Goal: Contribute content

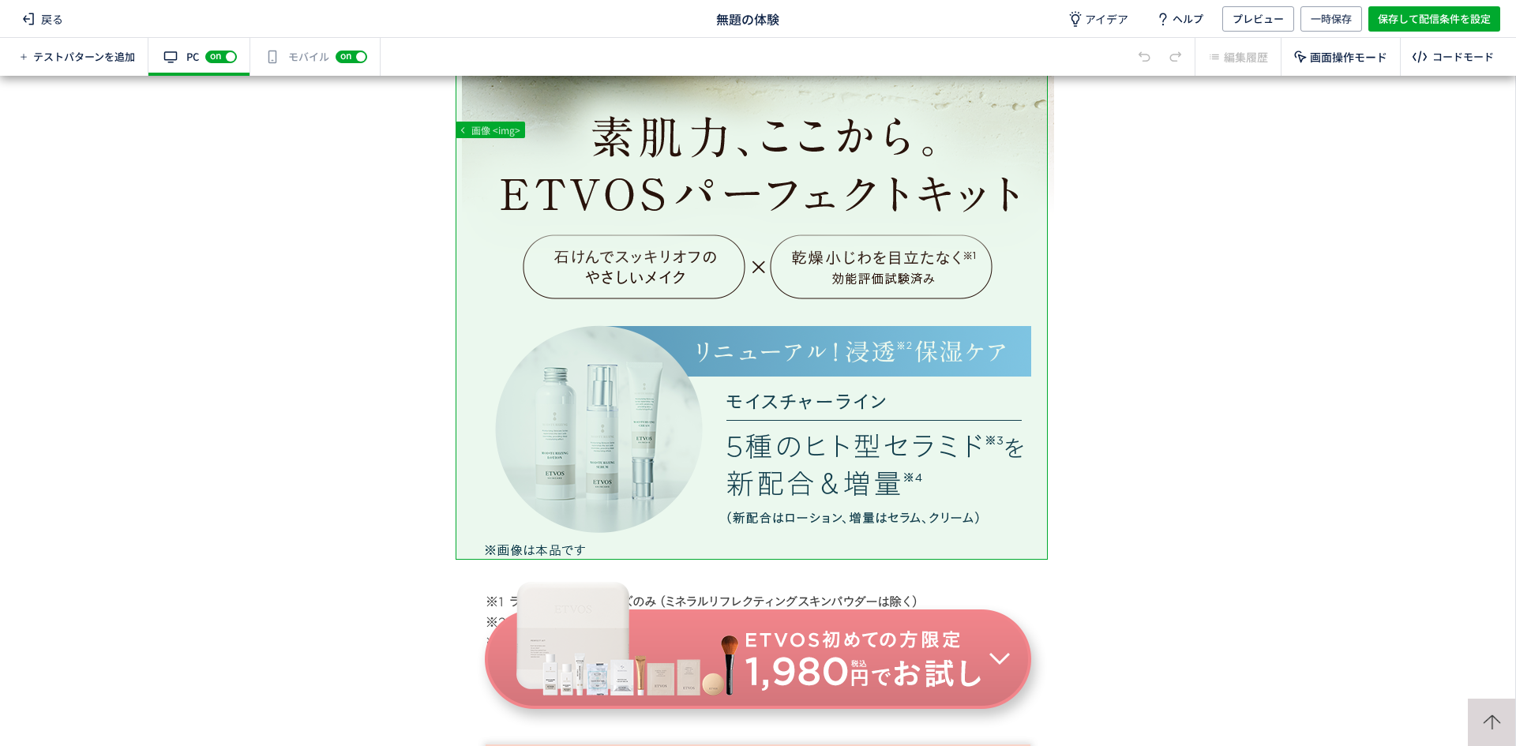
scroll to position [24, 0]
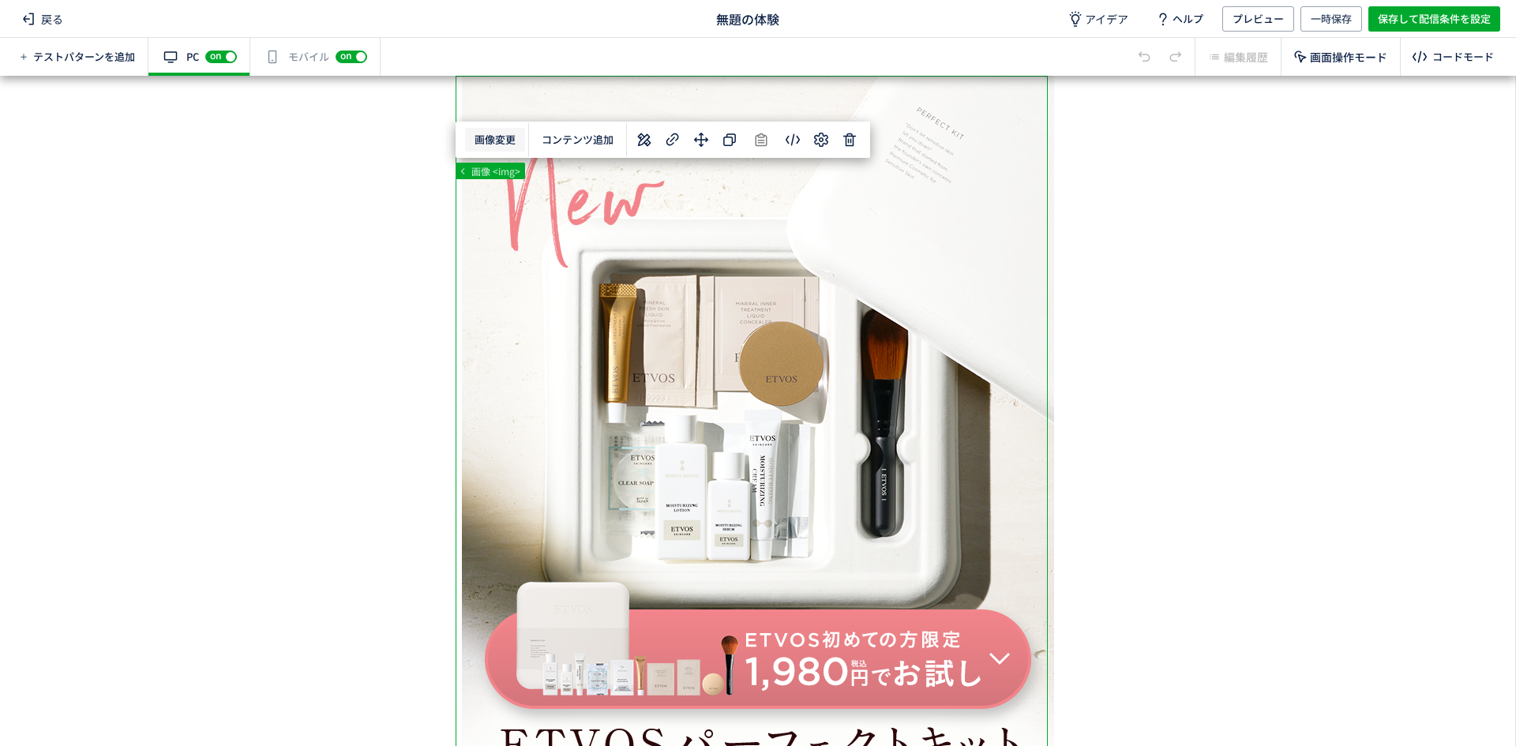
click at [501, 145] on body "戻る 無題の体験 アイデア ヘルプ プレビュー 一時保存 保存して配信条件を設定 テストパターンを追加 有効な編集箇所が確認されません PC off on ス…" at bounding box center [758, 373] width 1516 height 746
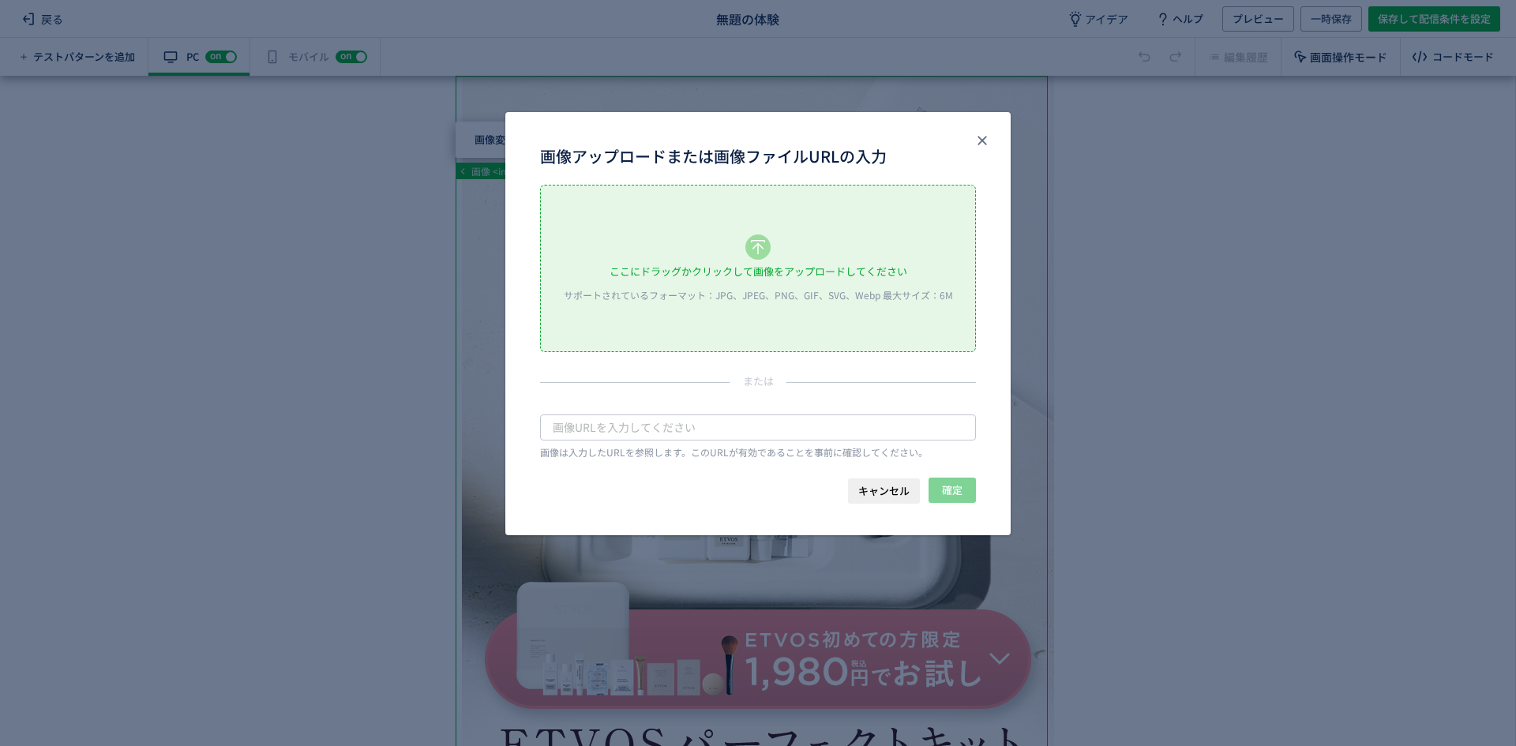
click at [708, 251] on div "ここにドラッグかクリックして画像をアップロードしてください サポートされているフォーマット：JPG、JPEG、PNG、GIF、SVG、Webp 最大サイズ：6M" at bounding box center [758, 269] width 434 height 166
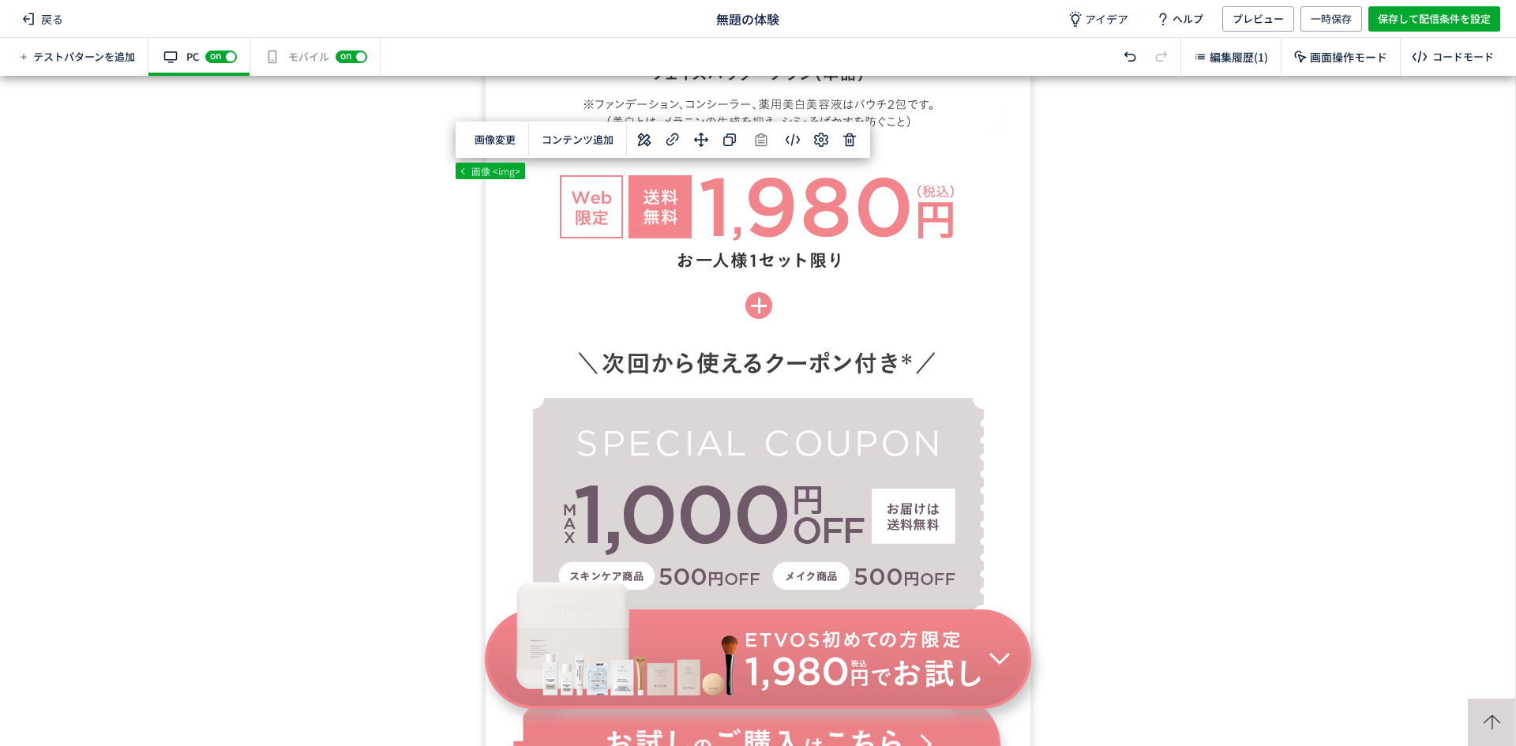
click at [302, 55] on div "有効な編集箇所が確認されません モバイル off on" at bounding box center [315, 57] width 130 height 38
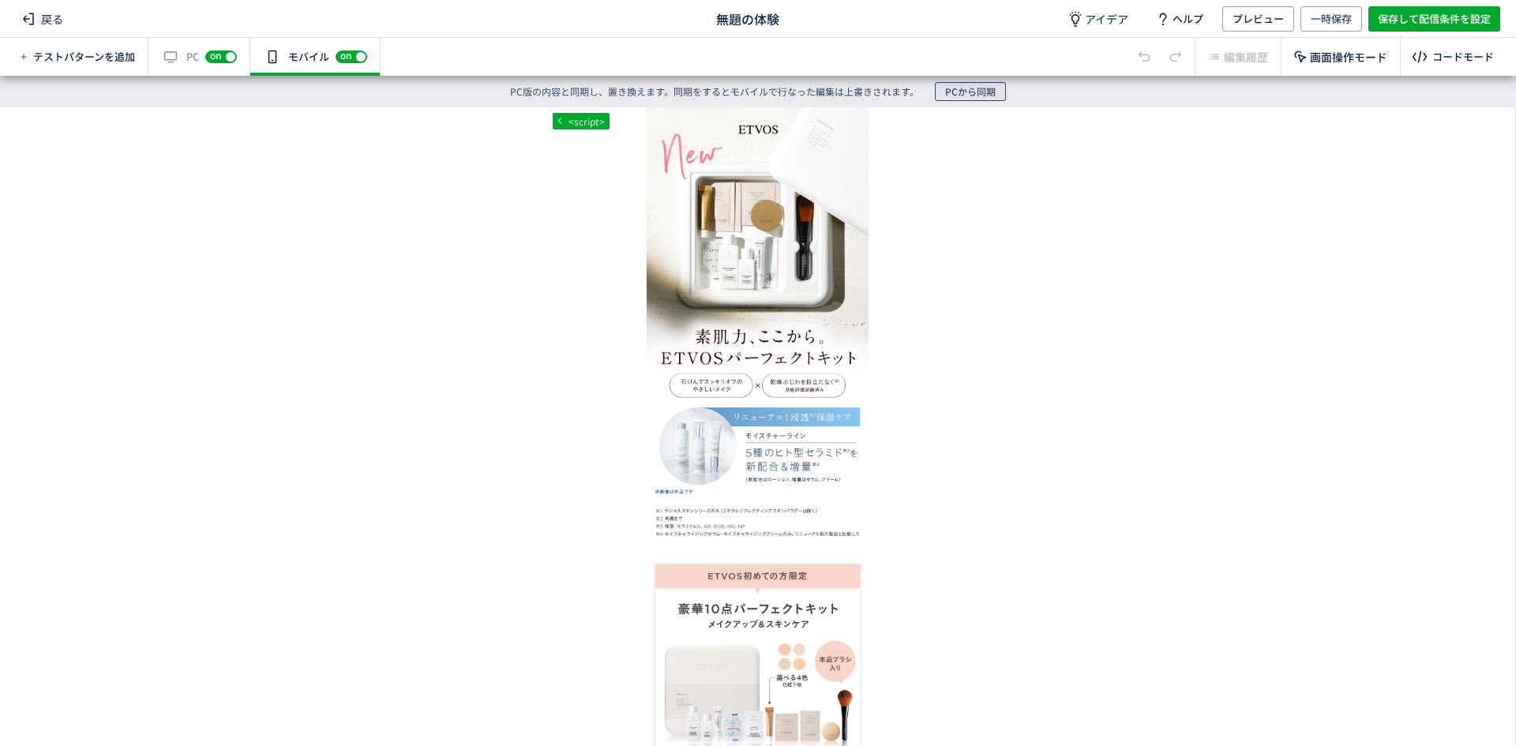
click at [986, 99] on span "PCから同期" at bounding box center [970, 91] width 51 height 19
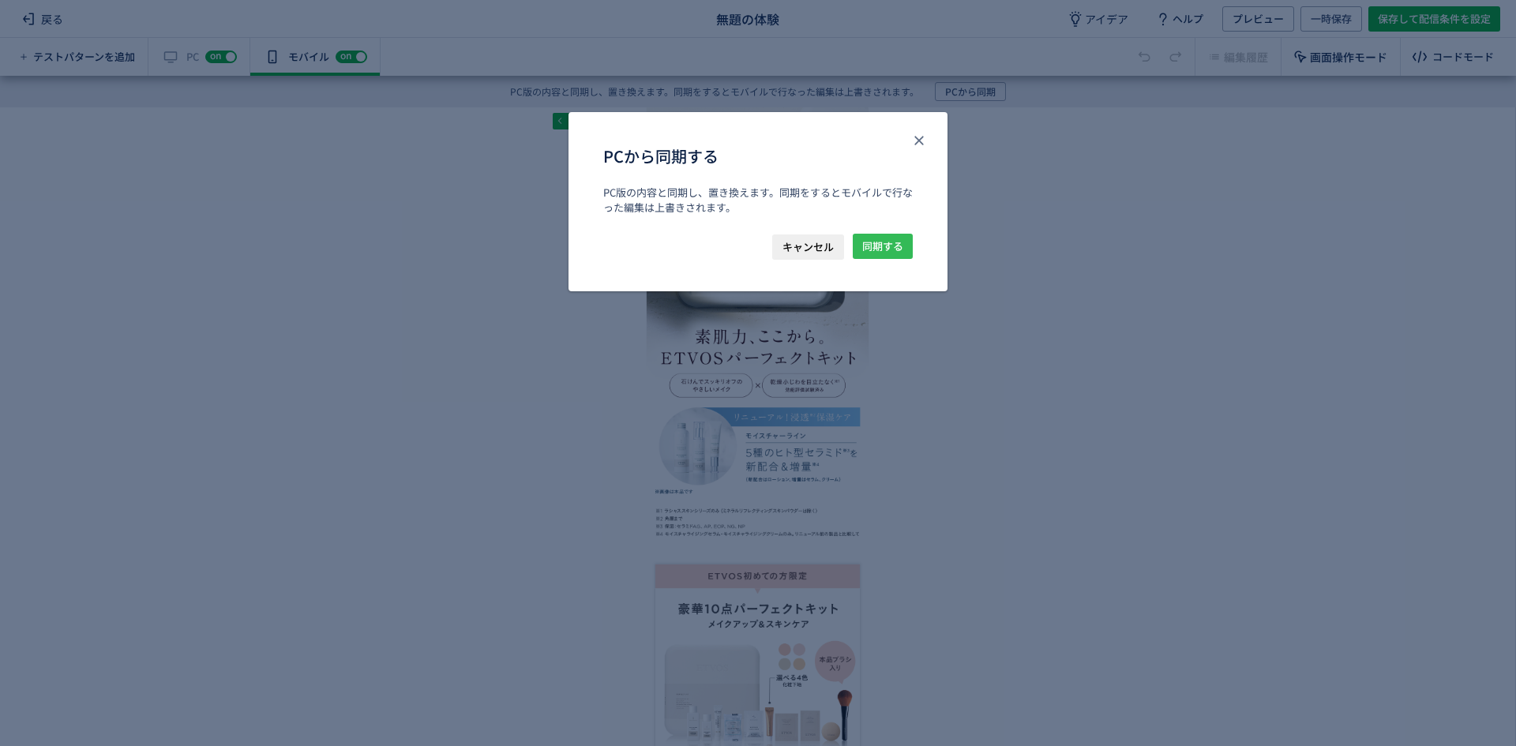
click at [891, 242] on span "同期する" at bounding box center [882, 246] width 41 height 25
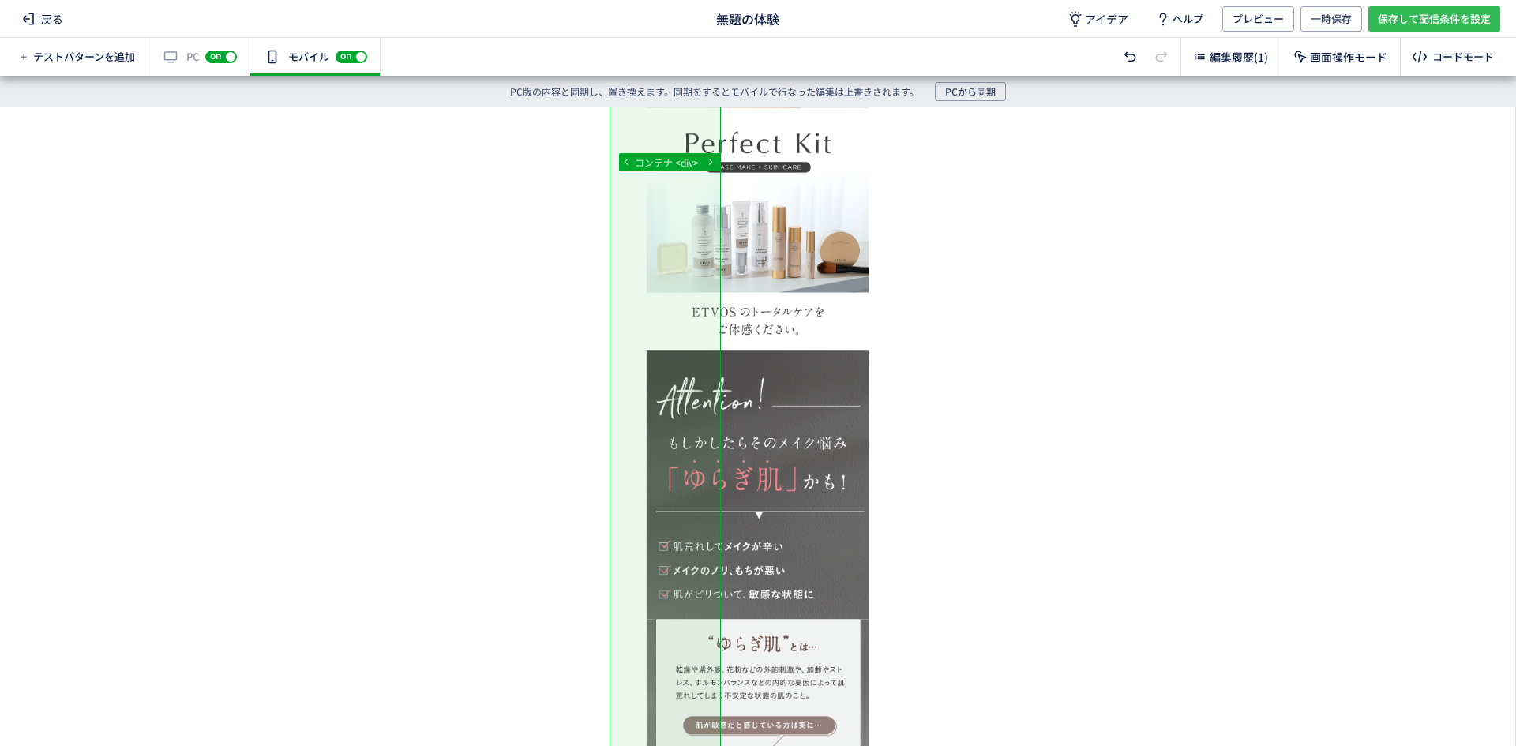
click at [1402, 17] on span "保存して配信条件を設定" at bounding box center [1434, 18] width 113 height 25
